Goal: Task Accomplishment & Management: Manage account settings

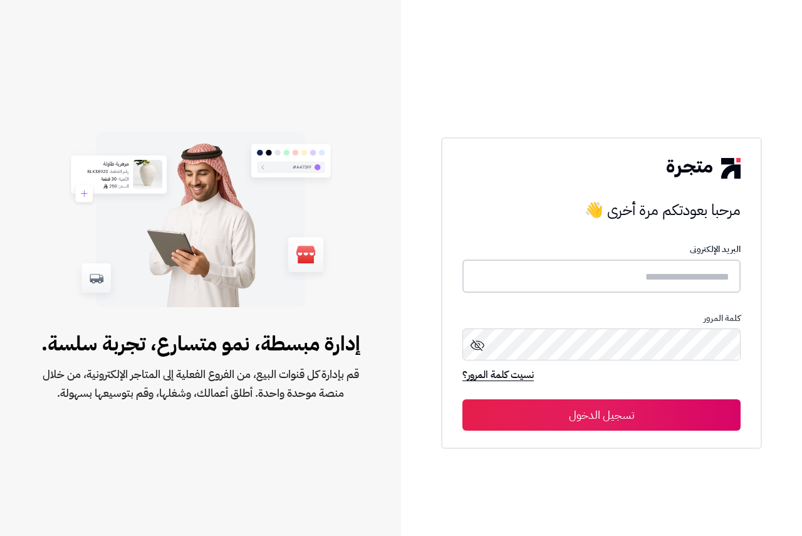
type input "**********"
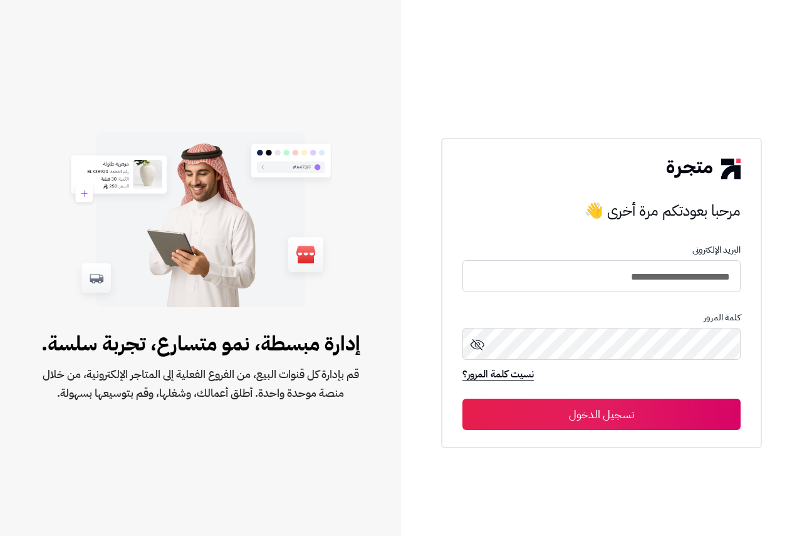
click at [603, 412] on button "تسجيل الدخول" at bounding box center [602, 414] width 278 height 31
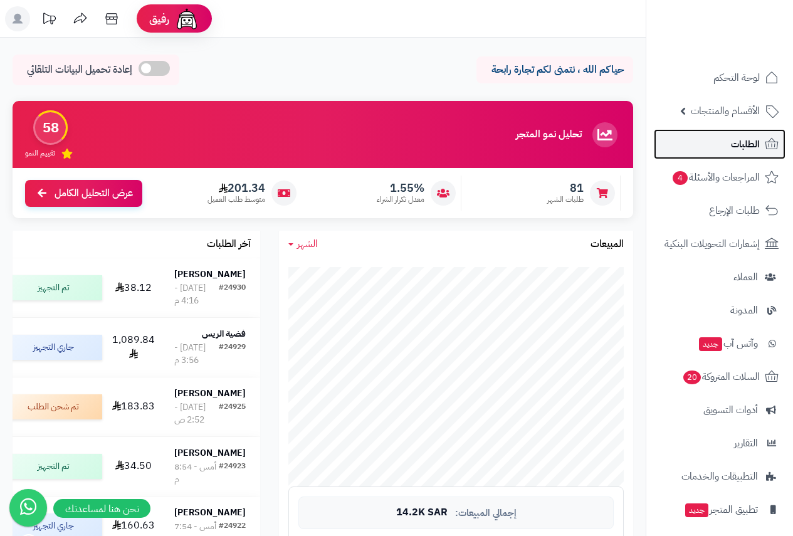
click at [741, 149] on span "الطلبات" at bounding box center [745, 144] width 29 height 18
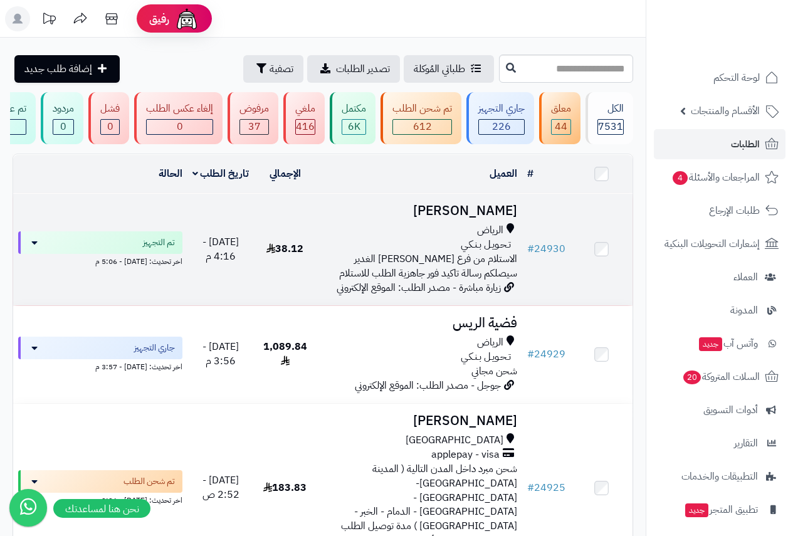
click at [464, 228] on td "سعد الظفيري الرياض تـحـويـل بـنـكـي الاستلام من فرع الرياض حي الغدير سيصلكم رسا…" at bounding box center [419, 250] width 206 height 112
click at [481, 238] on span "الرياض" at bounding box center [490, 230] width 26 height 14
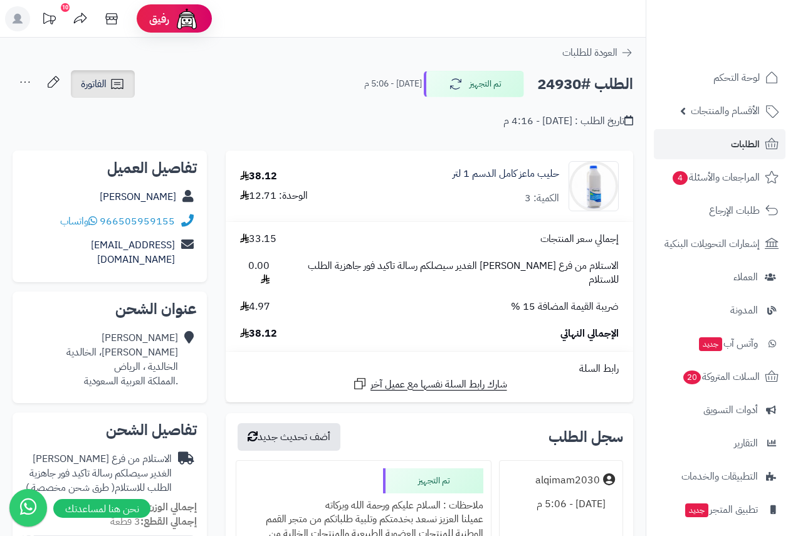
click at [105, 85] on span "الفاتورة" at bounding box center [94, 83] width 26 height 15
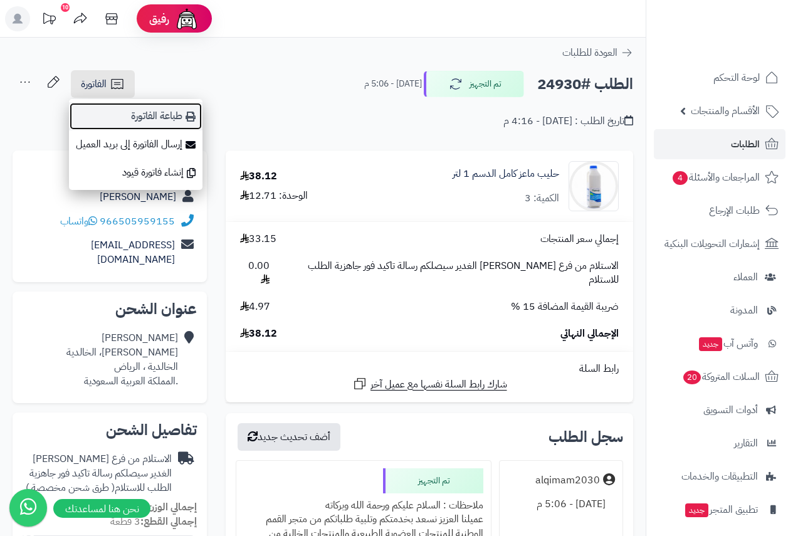
click at [163, 115] on link "طباعة الفاتورة" at bounding box center [135, 116] width 133 height 28
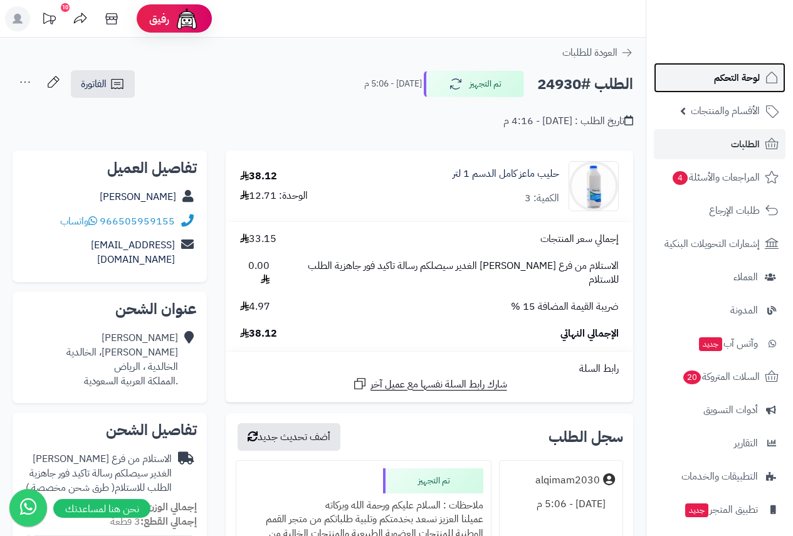
click at [731, 83] on span "لوحة التحكم" at bounding box center [737, 78] width 46 height 18
